Goal: Use online tool/utility

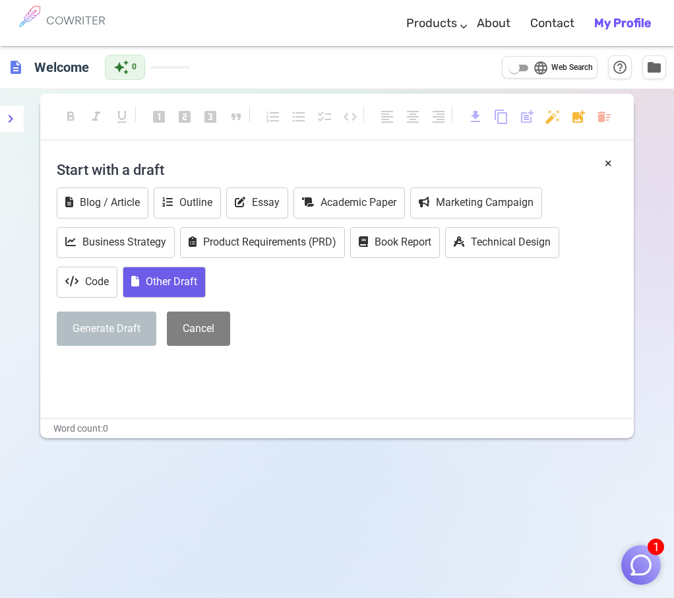
click at [187, 278] on button "Other Draft" at bounding box center [164, 282] width 83 height 31
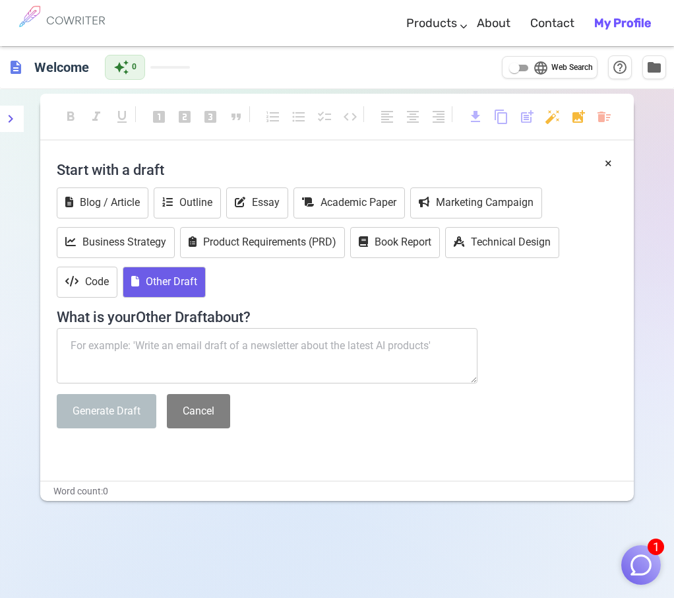
click at [205, 342] on textarea at bounding box center [267, 355] width 421 height 55
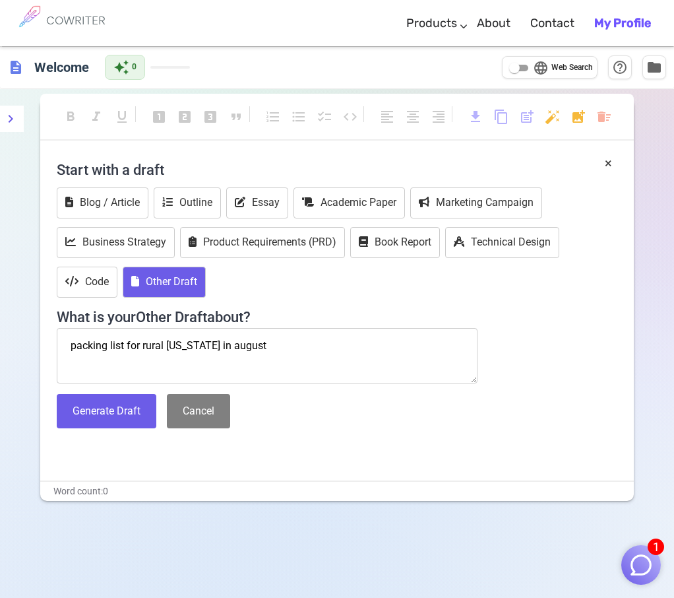
scroll to position [-2, 0]
type textarea "packing list for rural [US_STATE] in august"
click at [120, 402] on button "Generate Draft" at bounding box center [107, 411] width 100 height 35
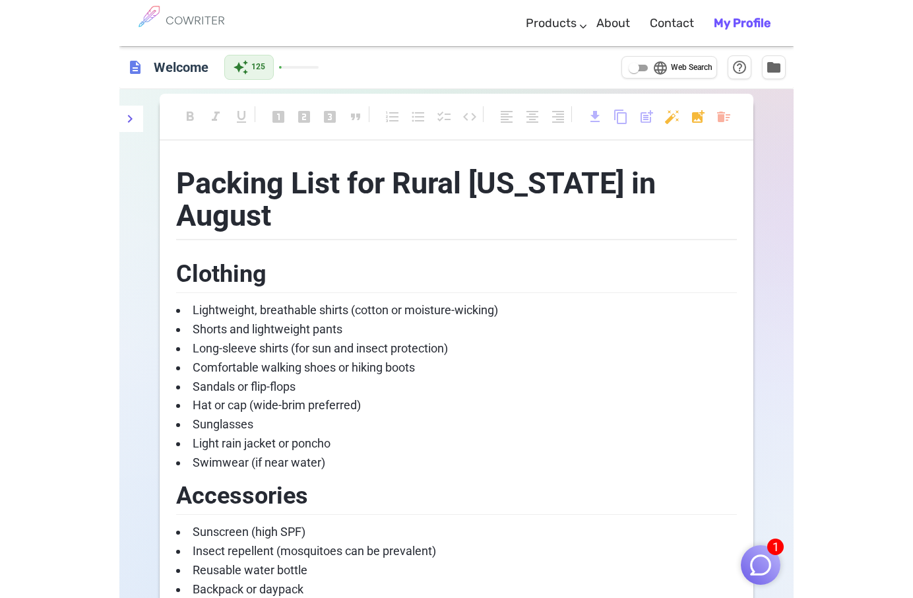
scroll to position [0, 1]
